Goal: Find specific fact: Find specific fact

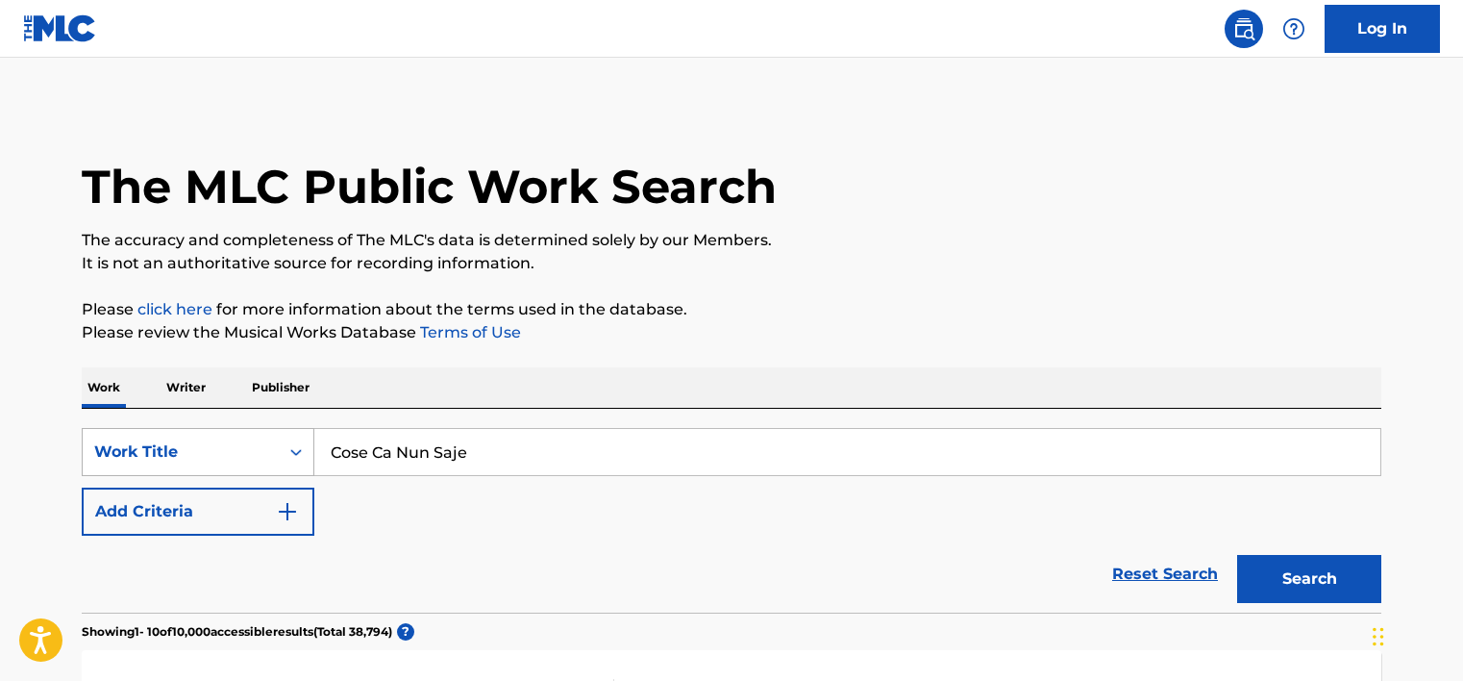
scroll to position [96, 0]
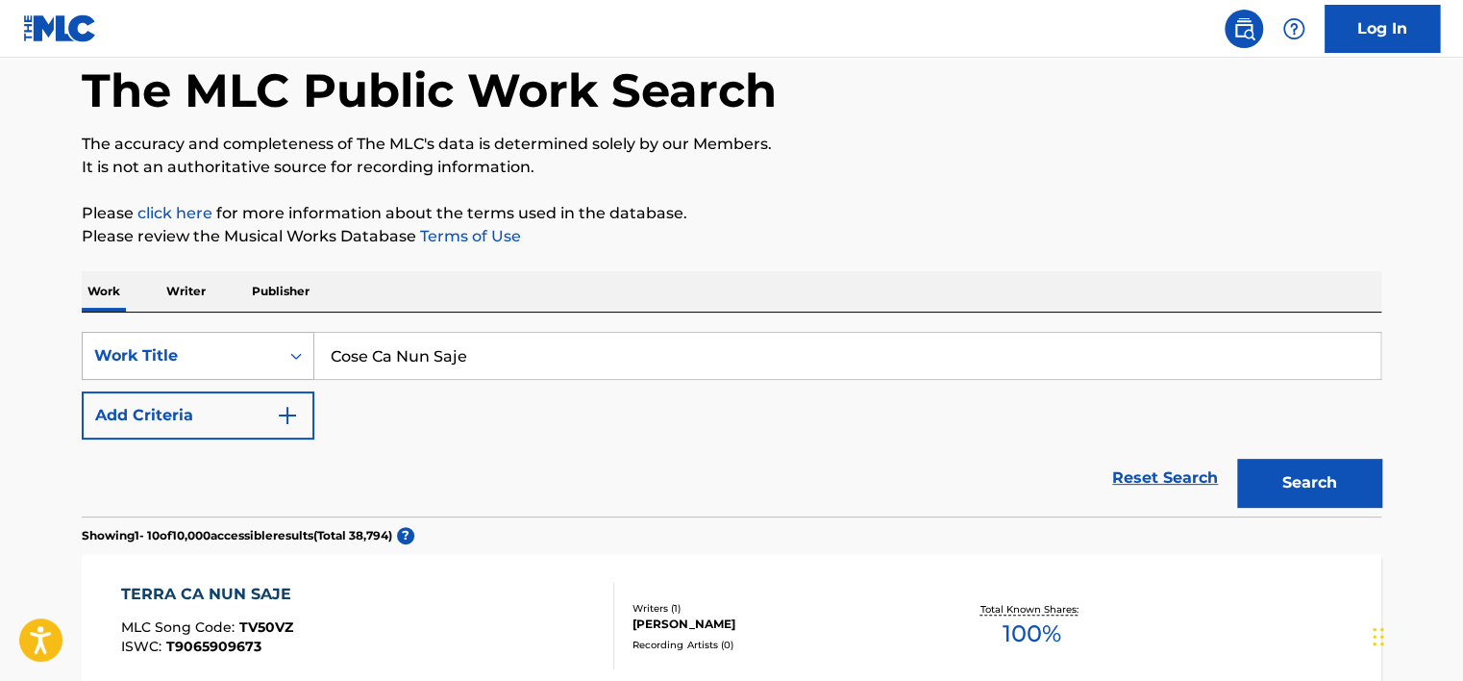
drag, startPoint x: 0, startPoint y: 0, endPoint x: 269, endPoint y: 365, distance: 453.8
click at [269, 352] on div "Work Title" at bounding box center [181, 355] width 196 height 37
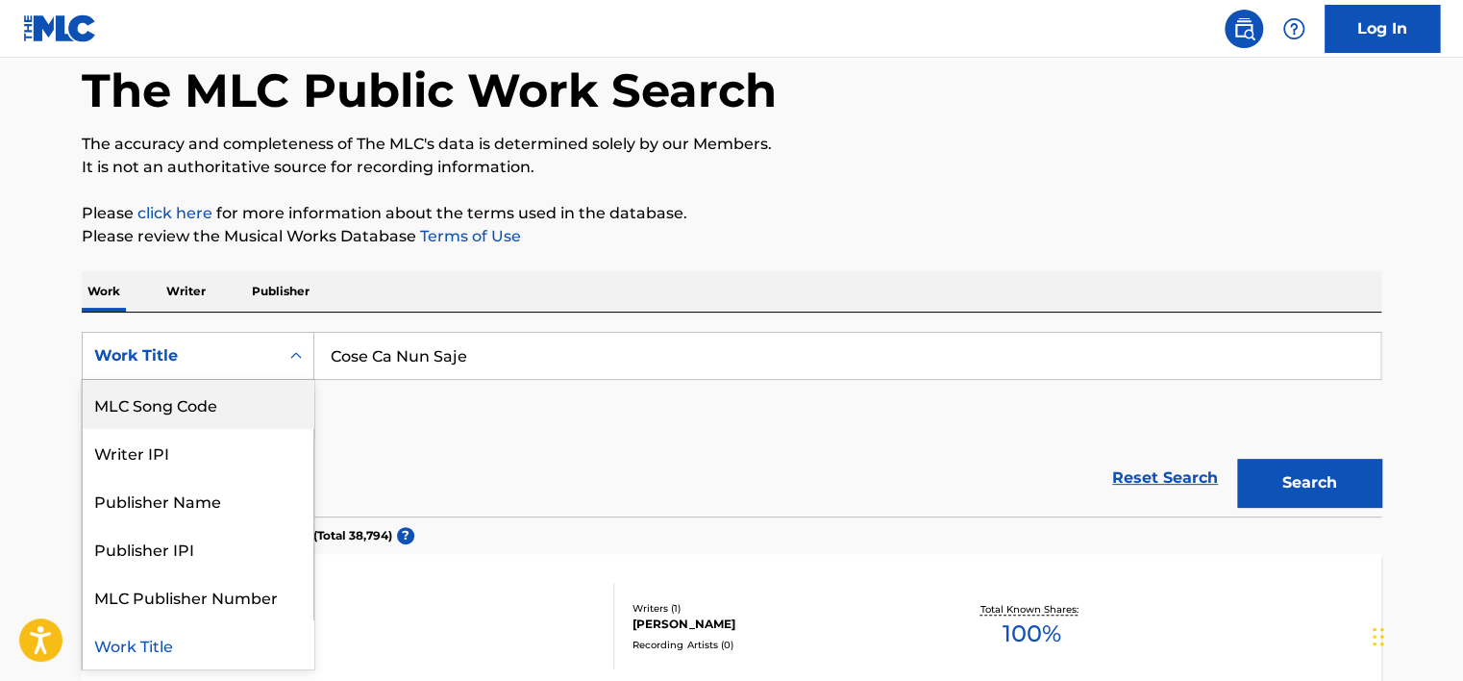
click at [255, 396] on div "MLC Song Code" at bounding box center [198, 404] width 231 height 48
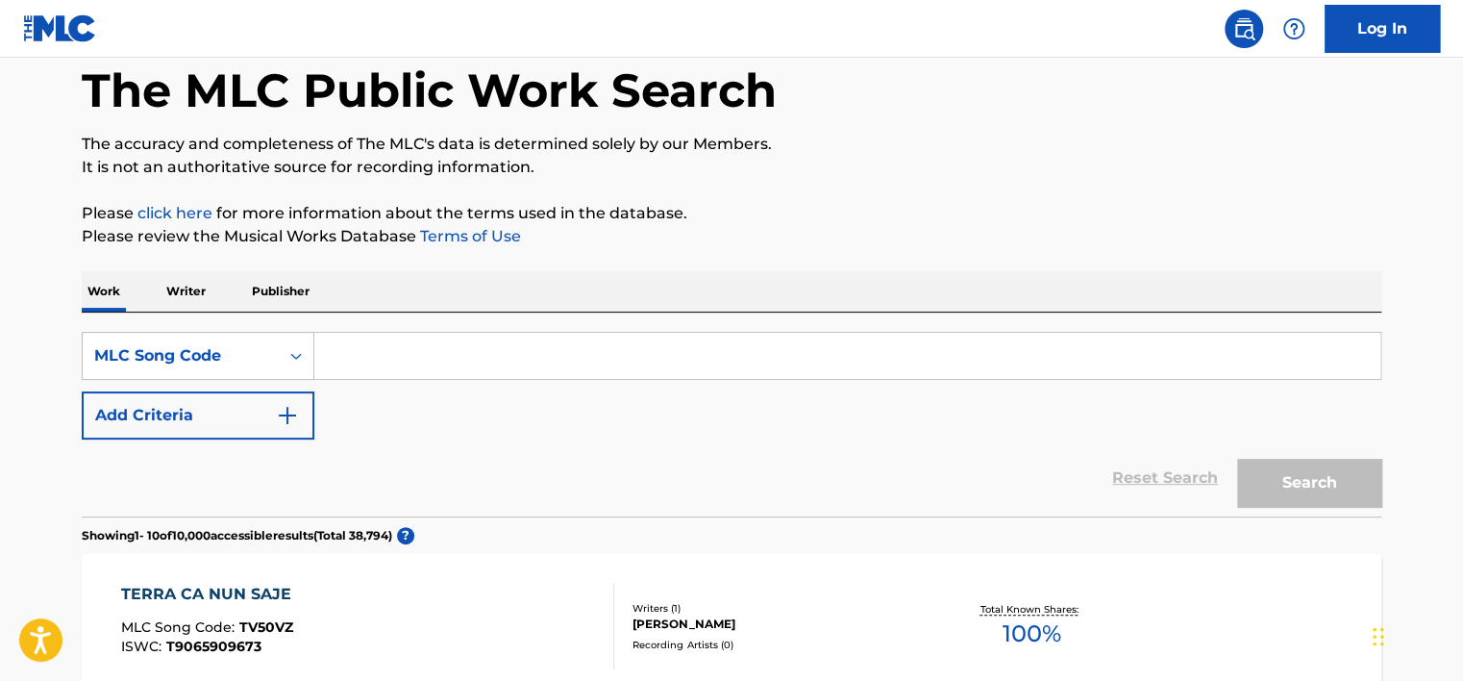
click at [438, 357] on input "Search Form" at bounding box center [847, 356] width 1066 height 46
paste input "LA51XO"
type input "LA51XO"
click at [1237, 459] on button "Search" at bounding box center [1309, 483] width 144 height 48
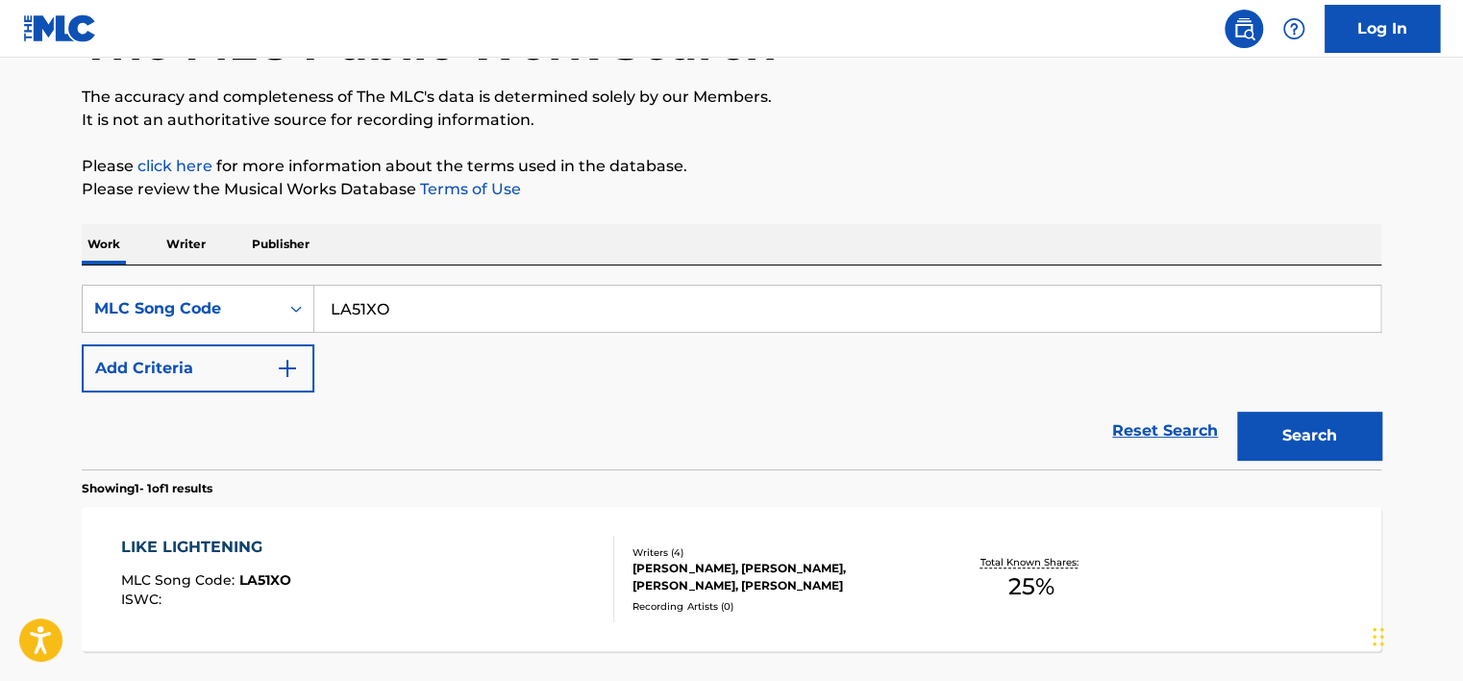
scroll to position [192, 0]
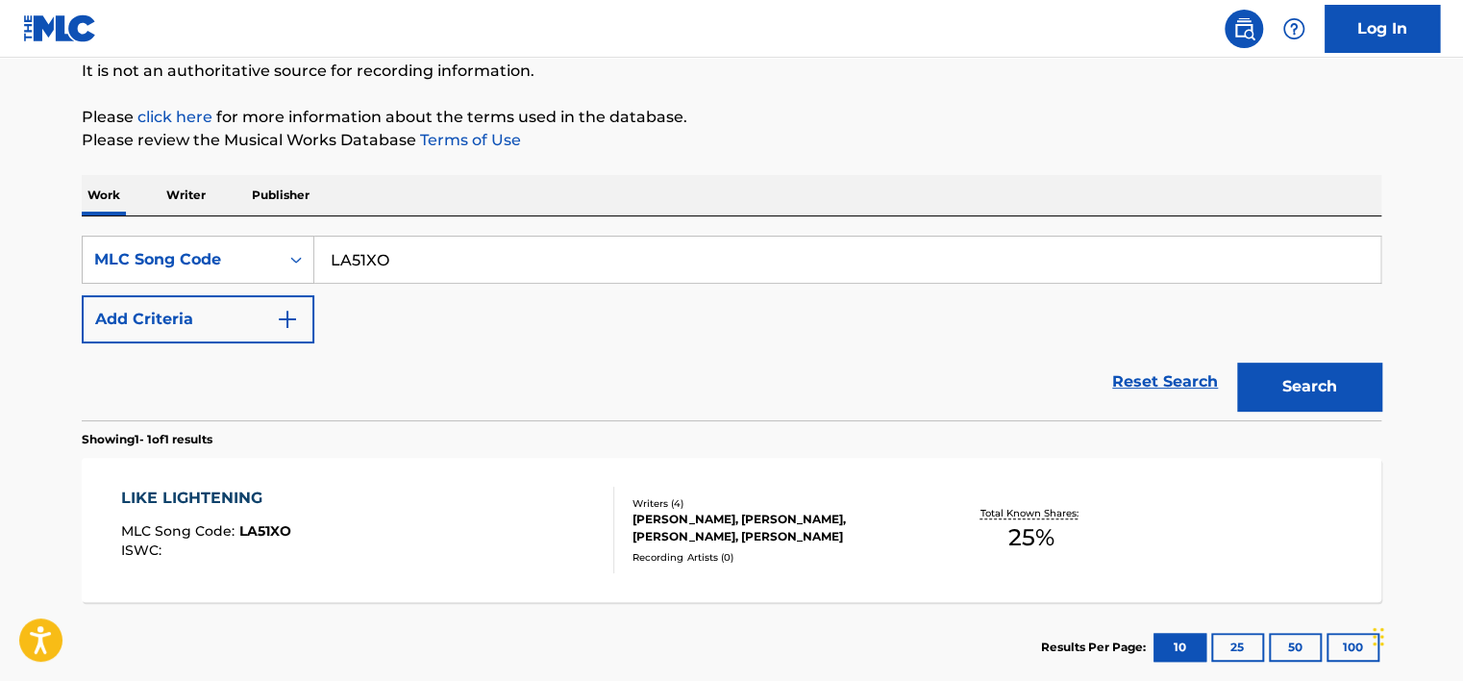
click at [497, 494] on div "LIKE LIGHTENING MLC Song Code : LA51XO ISWC :" at bounding box center [368, 529] width 494 height 87
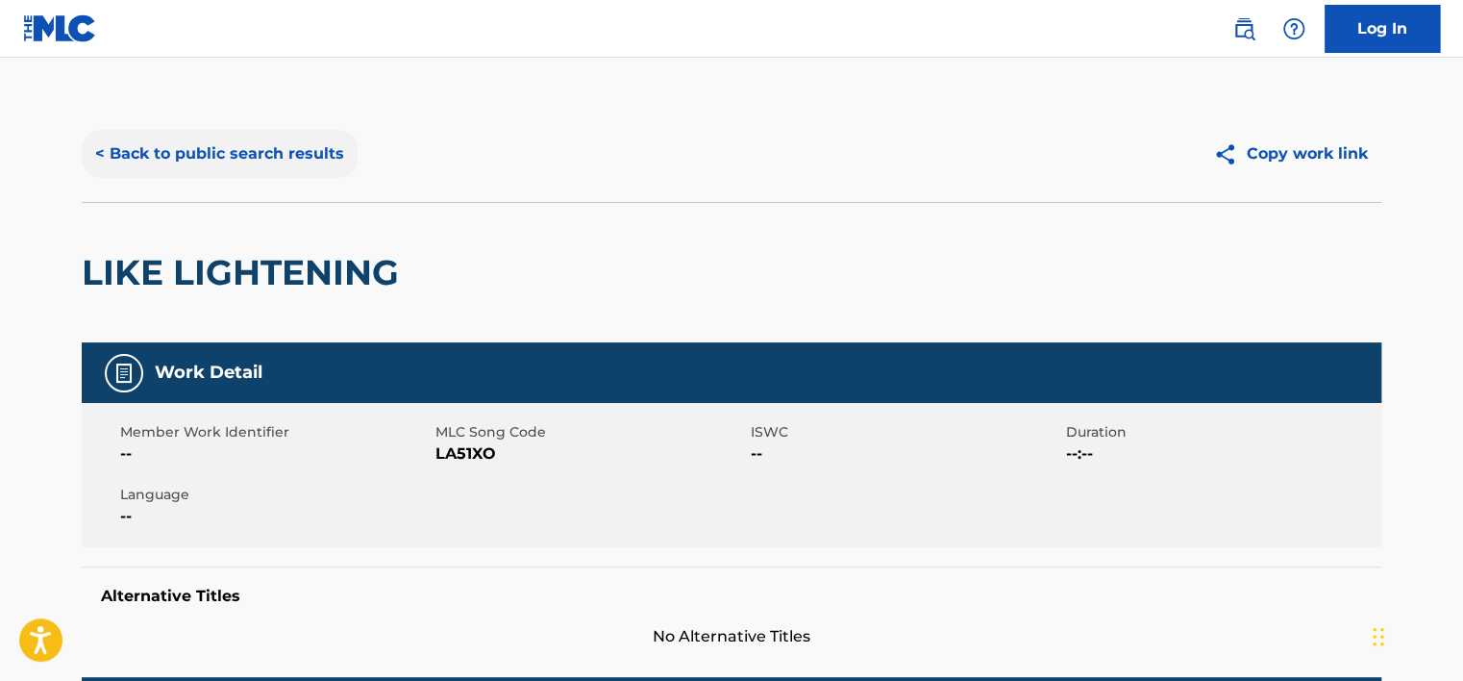
click at [161, 151] on button "< Back to public search results" at bounding box center [220, 154] width 276 height 48
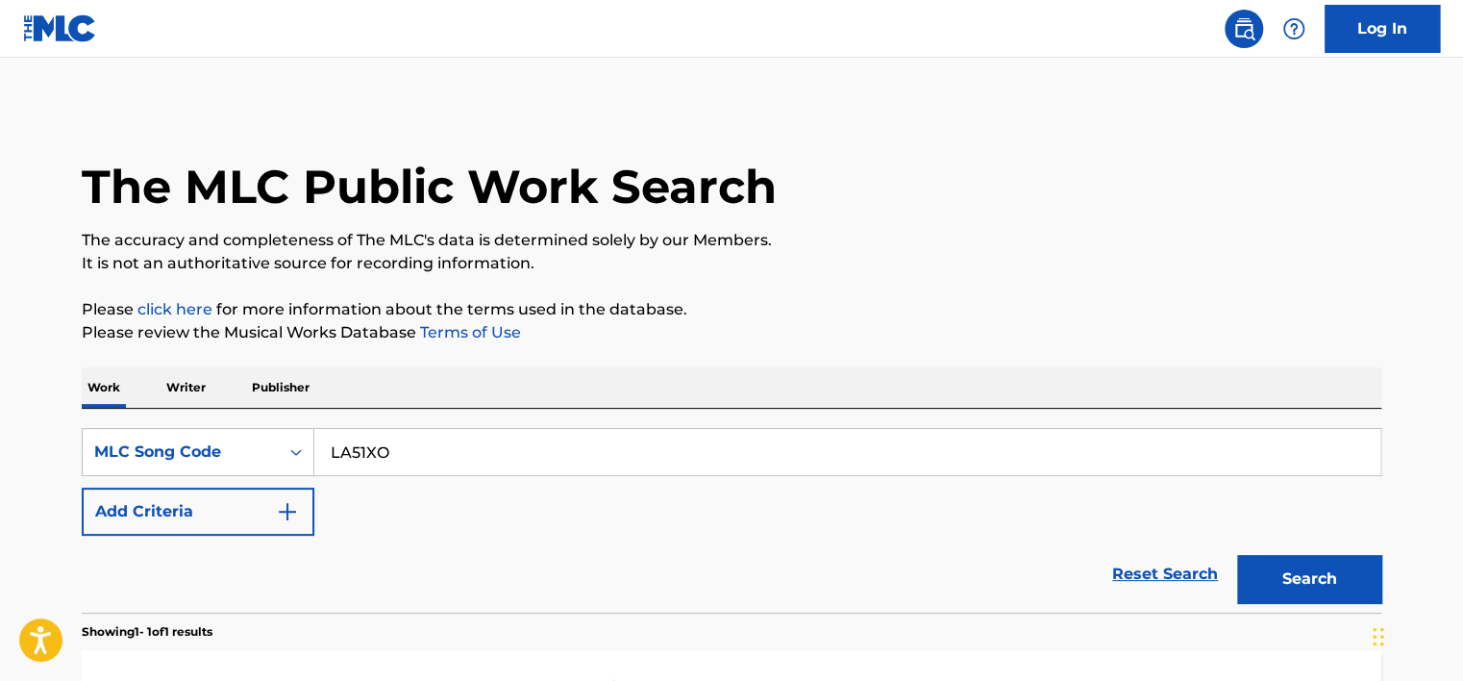
scroll to position [192, 0]
